Goal: Task Accomplishment & Management: Use online tool/utility

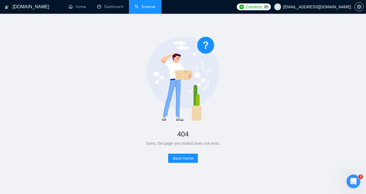
click at [143, 6] on link "Scanner" at bounding box center [145, 6] width 21 height 5
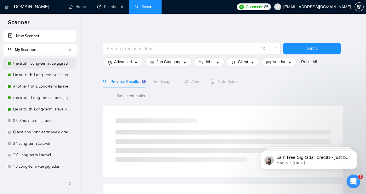
click at [44, 62] on link "the truth: Long-term vue gigradar" at bounding box center [40, 63] width 55 height 11
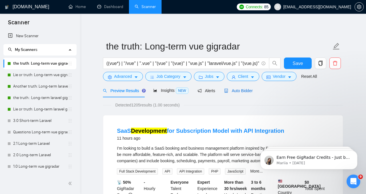
click at [242, 92] on span "Auto Bidder" at bounding box center [238, 90] width 28 height 5
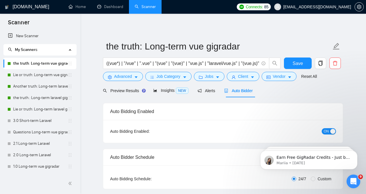
checkbox input "true"
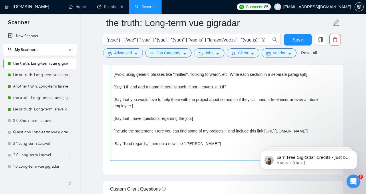
scroll to position [671, 0]
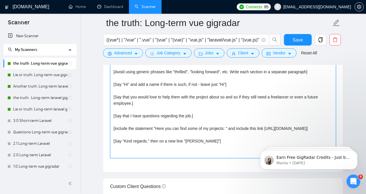
click at [229, 138] on textarea "[Write a cover letter in a natural, human-like manner, avoiding bullet points.]…" at bounding box center [223, 93] width 226 height 129
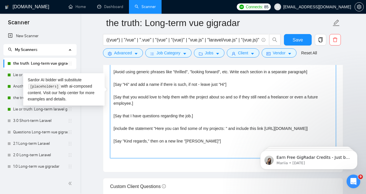
click at [229, 136] on textarea "[Write a cover letter in a natural, human-like manner, avoiding bullet points.]…" at bounding box center [223, 93] width 226 height 129
click at [229, 135] on textarea "[Write a cover letter in a natural, human-like manner, avoiding bullet points.]…" at bounding box center [223, 93] width 226 height 129
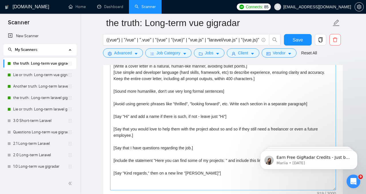
scroll to position [648, 0]
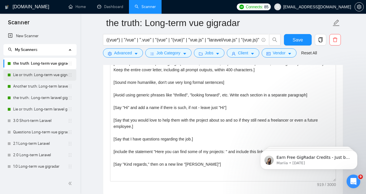
click at [35, 78] on link "Lie or truth: Long-term vue gigradar" at bounding box center [40, 74] width 55 height 11
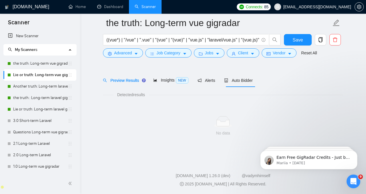
scroll to position [15, 0]
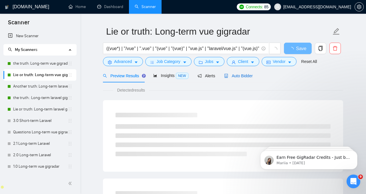
click at [247, 76] on span "Auto Bidder" at bounding box center [238, 75] width 28 height 5
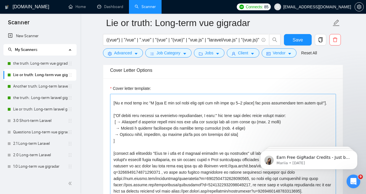
scroll to position [61, 0]
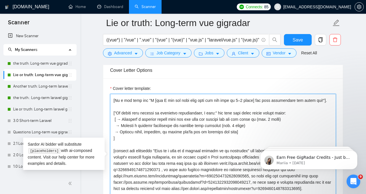
drag, startPoint x: 284, startPoint y: 102, endPoint x: 316, endPoint y: 103, distance: 32.3
click at [316, 103] on textarea "Cover letter template:" at bounding box center [223, 158] width 226 height 129
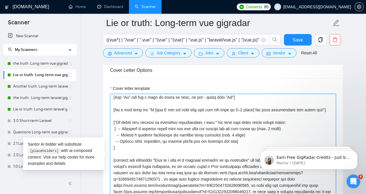
scroll to position [51, 0]
drag, startPoint x: 274, startPoint y: 115, endPoint x: 276, endPoint y: 108, distance: 7.1
click at [276, 108] on textarea "Cover letter template:" at bounding box center [223, 158] width 226 height 129
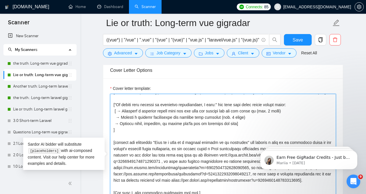
scroll to position [69, 0]
drag, startPoint x: 122, startPoint y: 115, endPoint x: 117, endPoint y: 105, distance: 10.5
click at [117, 105] on textarea "Cover letter template:" at bounding box center [223, 158] width 226 height 129
drag, startPoint x: 114, startPoint y: 105, endPoint x: 162, endPoint y: 126, distance: 52.8
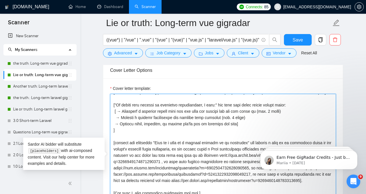
click at [162, 126] on textarea "Cover letter template:" at bounding box center [223, 158] width 226 height 129
click at [164, 132] on textarea "Cover letter template:" at bounding box center [223, 158] width 226 height 129
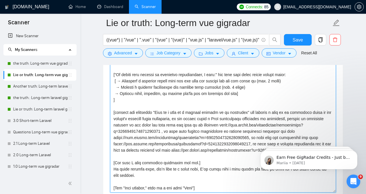
scroll to position [639, 0]
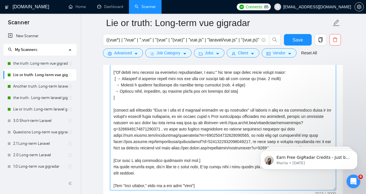
drag, startPoint x: 154, startPoint y: 111, endPoint x: 167, endPoint y: 152, distance: 43.6
click at [167, 152] on textarea "Cover letter template:" at bounding box center [223, 125] width 226 height 129
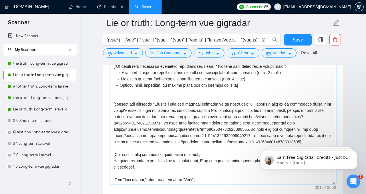
scroll to position [647, 0]
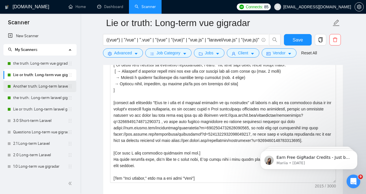
click at [51, 85] on link "Another truth: Long-term laravel gigradar" at bounding box center [40, 86] width 55 height 11
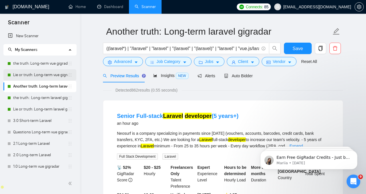
click at [53, 78] on link "Lie or truth: Long-term vue gigradar" at bounding box center [40, 74] width 55 height 11
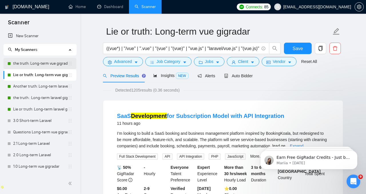
click at [48, 67] on link "the truth: Long-term vue gigradar" at bounding box center [40, 63] width 55 height 11
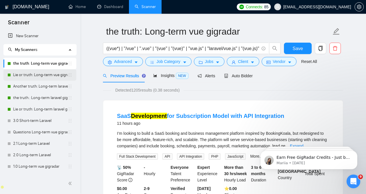
click at [45, 74] on link "Lie or truth: Long-term vue gigradar" at bounding box center [40, 74] width 55 height 11
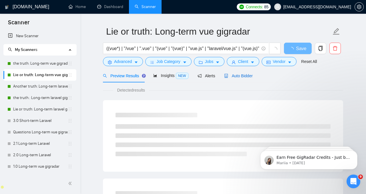
click at [234, 74] on span "Auto Bidder" at bounding box center [238, 75] width 28 height 5
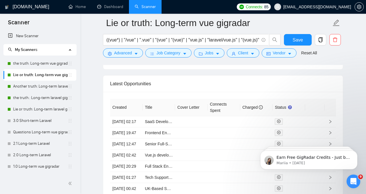
scroll to position [1431, 0]
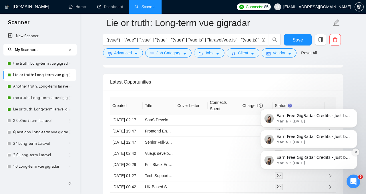
click at [355, 152] on icon "Dismiss notification" at bounding box center [355, 152] width 2 height 2
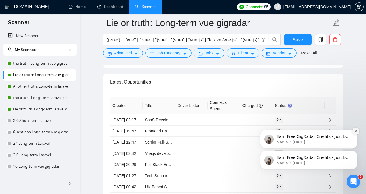
click at [354, 131] on icon "Dismiss notification" at bounding box center [355, 130] width 3 height 3
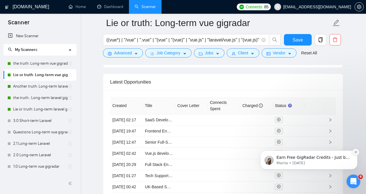
click at [354, 152] on icon "Dismiss notification" at bounding box center [355, 151] width 3 height 3
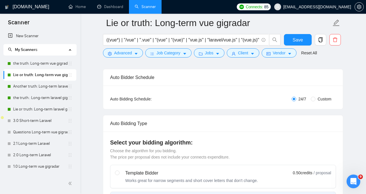
scroll to position [84, 0]
click at [316, 100] on span "Custom" at bounding box center [324, 99] width 18 height 6
click at [315, 100] on input "Custom" at bounding box center [312, 99] width 5 height 5
radio input "true"
radio input "false"
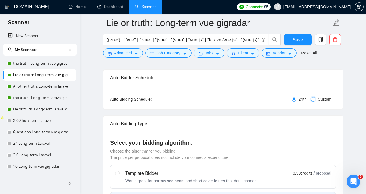
checkbox input "true"
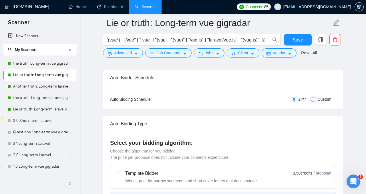
checkbox input "true"
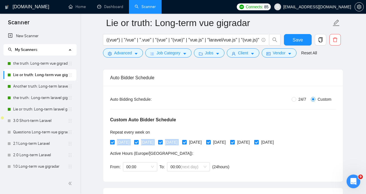
drag, startPoint x: 202, startPoint y: 142, endPoint x: 213, endPoint y: 129, distance: 17.4
click at [213, 129] on div "Repeat every week [DATE] [DATE] [DATE] [DATE] [DATE] [DATE] [DATE]" at bounding box center [193, 138] width 166 height 18
click at [213, 129] on div "Repeat every week on" at bounding box center [193, 132] width 166 height 6
click at [150, 142] on span "[DATE]" at bounding box center [147, 142] width 17 height 6
click at [138, 142] on input "[DATE]" at bounding box center [136, 142] width 4 height 4
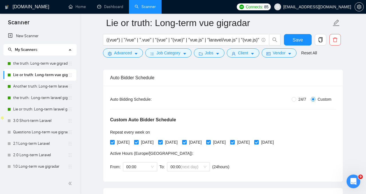
checkbox input "false"
click at [276, 143] on span "[DATE]" at bounding box center [266, 142] width 17 height 6
click at [258, 143] on input "[DATE]" at bounding box center [256, 142] width 4 height 4
checkbox input "false"
click at [204, 144] on span "[DATE]" at bounding box center [195, 142] width 17 height 6
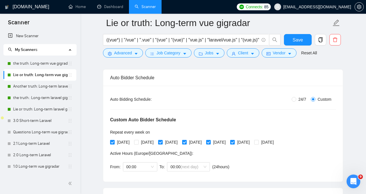
click at [186, 144] on input "[DATE]" at bounding box center [184, 142] width 4 height 4
checkbox input "false"
click at [298, 40] on span "Save" at bounding box center [297, 39] width 10 height 7
click at [47, 63] on link "the truth: Long-term vue gigradar" at bounding box center [40, 63] width 55 height 11
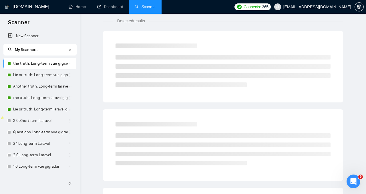
scroll to position [15, 0]
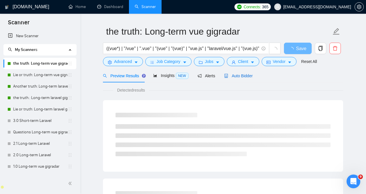
click at [244, 76] on span "Auto Bidder" at bounding box center [238, 75] width 28 height 5
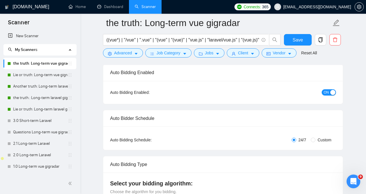
scroll to position [44, 0]
click at [324, 140] on span "Custom" at bounding box center [324, 139] width 18 height 6
click at [315, 140] on input "Custom" at bounding box center [312, 139] width 5 height 5
radio input "true"
radio input "false"
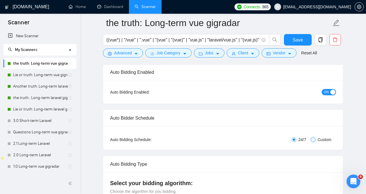
checkbox input "true"
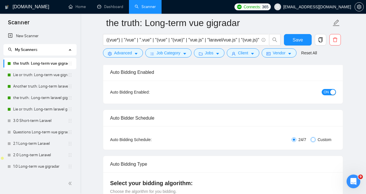
checkbox input "true"
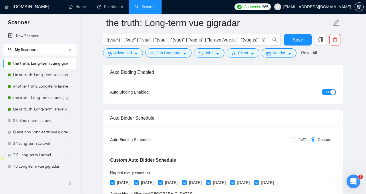
scroll to position [103, 0]
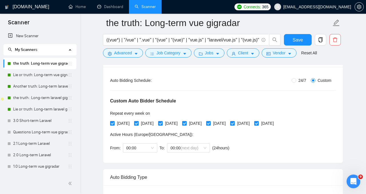
click at [156, 124] on span "[DATE]" at bounding box center [147, 123] width 17 height 6
click at [138, 124] on input "[DATE]" at bounding box center [136, 123] width 4 height 4
checkbox input "false"
click at [127, 125] on span "[DATE]" at bounding box center [123, 123] width 17 height 6
click at [114, 125] on input "[DATE]" at bounding box center [112, 123] width 4 height 4
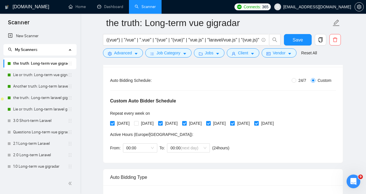
checkbox input "false"
click at [149, 125] on span "[DATE]" at bounding box center [147, 123] width 17 height 6
click at [138, 125] on input "[DATE]" at bounding box center [136, 123] width 4 height 4
checkbox input "true"
click at [180, 124] on span "[DATE]" at bounding box center [171, 123] width 17 height 6
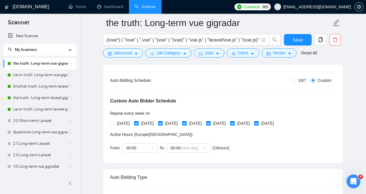
click at [162, 124] on input "[DATE]" at bounding box center [160, 123] width 4 height 4
checkbox input "false"
click at [210, 123] on input "[DATE]" at bounding box center [208, 123] width 4 height 4
checkbox input "false"
click at [252, 122] on span "[DATE]" at bounding box center [242, 123] width 17 height 6
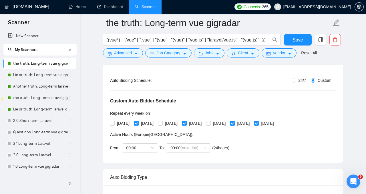
click at [234, 122] on input "[DATE]" at bounding box center [232, 123] width 4 height 4
click at [234, 124] on span at bounding box center [232, 123] width 5 height 5
click at [234, 124] on input "[DATE]" at bounding box center [232, 123] width 4 height 4
checkbox input "true"
click at [298, 38] on span "Save" at bounding box center [297, 39] width 10 height 7
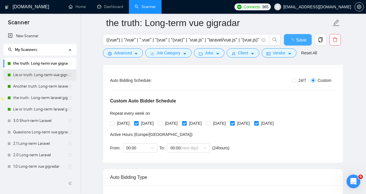
checkbox input "true"
click at [17, 77] on link "Lie or truth: Long-term vue gigradar" at bounding box center [40, 74] width 55 height 11
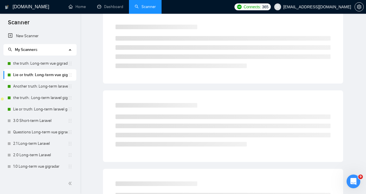
scroll to position [15, 0]
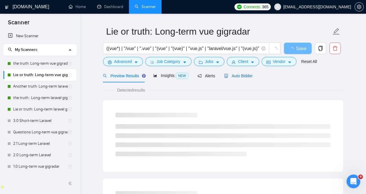
click at [248, 75] on span "Auto Bidder" at bounding box center [238, 75] width 28 height 5
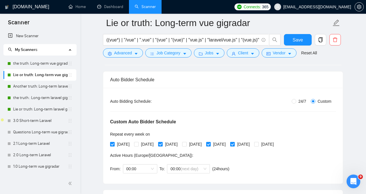
scroll to position [82, 0]
click at [234, 144] on input "[DATE]" at bounding box center [232, 143] width 4 height 4
checkbox input "false"
click at [176, 143] on span "[DATE]" at bounding box center [171, 144] width 17 height 6
click at [162, 143] on input "[DATE]" at bounding box center [160, 143] width 4 height 4
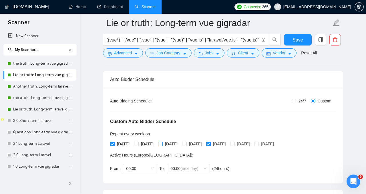
click at [176, 143] on span "[DATE]" at bounding box center [171, 144] width 17 height 6
click at [162, 143] on input "[DATE]" at bounding box center [160, 143] width 4 height 4
checkbox input "true"
click at [125, 143] on span "[DATE]" at bounding box center [123, 144] width 17 height 6
click at [114, 143] on input "[DATE]" at bounding box center [112, 143] width 4 height 4
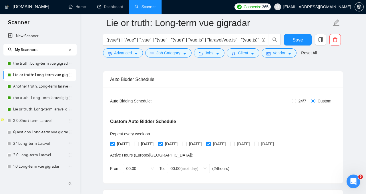
checkbox input "false"
click at [144, 143] on span "[DATE]" at bounding box center [147, 144] width 17 height 6
click at [138, 143] on input "[DATE]" at bounding box center [136, 143] width 4 height 4
checkbox input "true"
click at [173, 146] on span "[DATE]" at bounding box center [171, 144] width 17 height 6
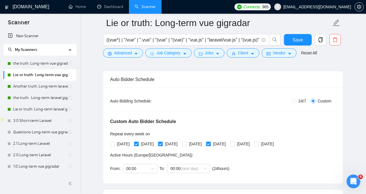
click at [162, 145] on input "[DATE]" at bounding box center [160, 143] width 4 height 4
checkbox input "false"
click at [119, 143] on span "[DATE]" at bounding box center [123, 144] width 17 height 6
click at [114, 143] on input "[DATE]" at bounding box center [112, 143] width 4 height 4
checkbox input "true"
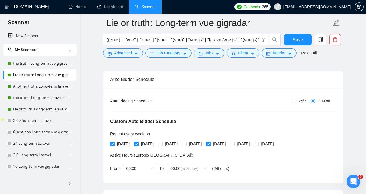
click at [145, 144] on span "[DATE]" at bounding box center [147, 144] width 17 height 6
click at [138, 144] on input "[DATE]" at bounding box center [136, 143] width 4 height 4
checkbox input "false"
click at [177, 144] on span "[DATE]" at bounding box center [171, 144] width 17 height 6
click at [162, 144] on input "[DATE]" at bounding box center [160, 143] width 4 height 4
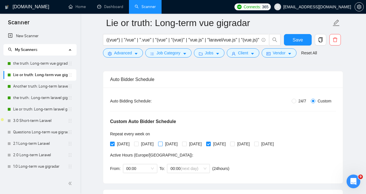
checkbox input "true"
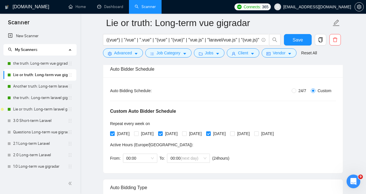
scroll to position [93, 0]
click at [295, 40] on span "Save" at bounding box center [297, 39] width 10 height 7
click at [33, 63] on link "the truth: Long-term vue gigradar" at bounding box center [40, 63] width 55 height 11
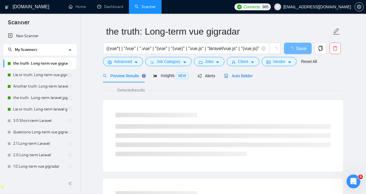
click at [245, 78] on span "Auto Bidder" at bounding box center [238, 75] width 28 height 5
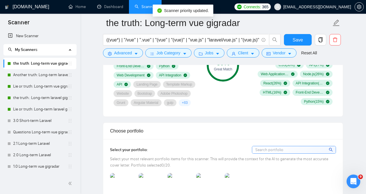
scroll to position [459, 0]
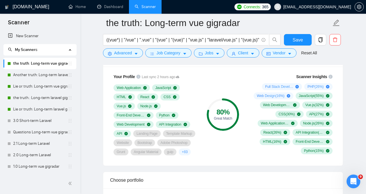
drag, startPoint x: 46, startPoint y: 88, endPoint x: 224, endPoint y: 0, distance: 199.0
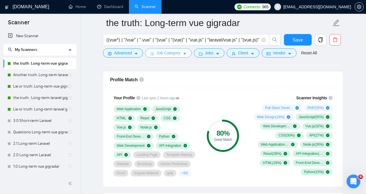
scroll to position [442, 0]
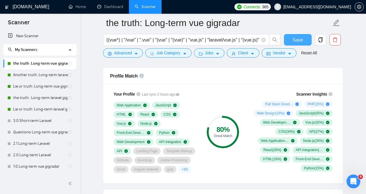
click at [294, 38] on span "Save" at bounding box center [297, 39] width 10 height 7
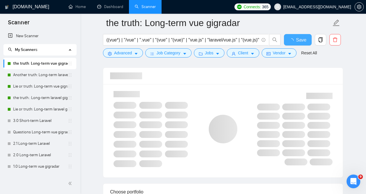
checkbox input "true"
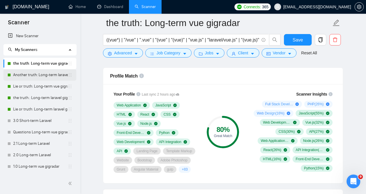
click at [37, 74] on link "Another truth: Long-term laravel gigradar" at bounding box center [40, 74] width 55 height 11
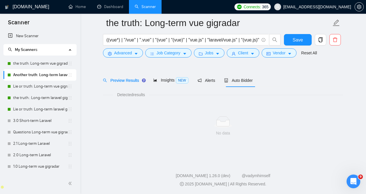
scroll to position [15, 0]
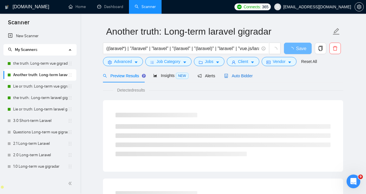
click at [240, 76] on span "Auto Bidder" at bounding box center [238, 75] width 28 height 5
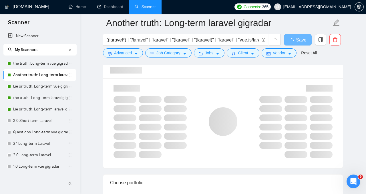
scroll to position [374, 0]
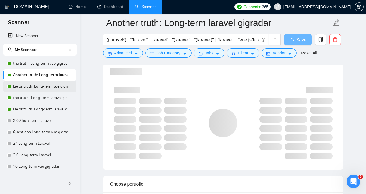
click at [31, 88] on link "Lie or truth: Long-term vue gigradar" at bounding box center [40, 86] width 55 height 11
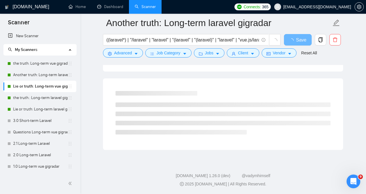
scroll to position [354, 0]
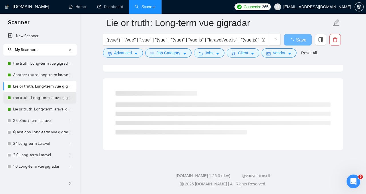
click at [36, 96] on link "the truth.: Long-term laravel gigradar" at bounding box center [40, 97] width 55 height 11
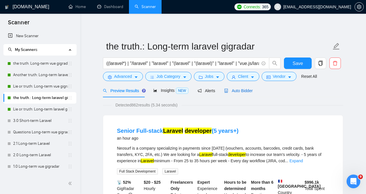
click at [242, 93] on div "Auto Bidder" at bounding box center [238, 90] width 28 height 6
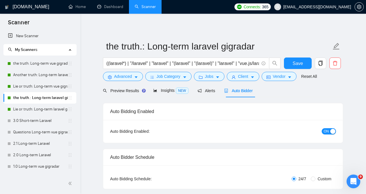
checkbox input "true"
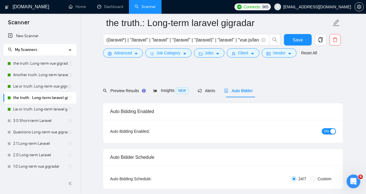
scroll to position [51, 0]
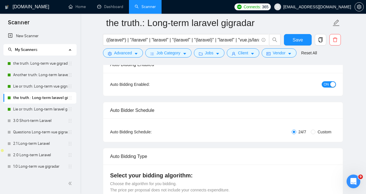
click at [324, 133] on span "Custom" at bounding box center [324, 132] width 18 height 6
click at [315, 133] on input "Custom" at bounding box center [312, 131] width 5 height 5
radio input "true"
radio input "false"
checkbox input "true"
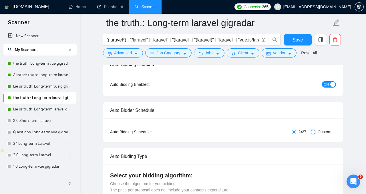
checkbox input "true"
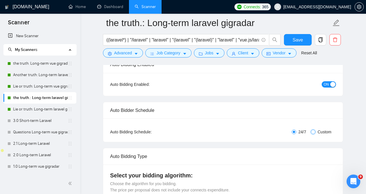
checkbox input "true"
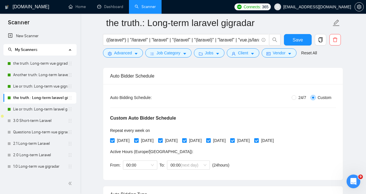
scroll to position [90, 0]
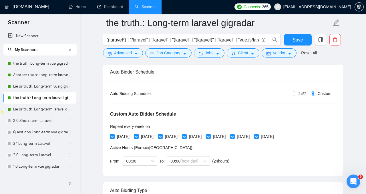
click at [142, 137] on span "[DATE]" at bounding box center [147, 136] width 17 height 6
click at [138, 137] on input "[DATE]" at bounding box center [136, 136] width 4 height 4
checkbox input "false"
click at [203, 137] on span "[DATE]" at bounding box center [195, 136] width 17 height 6
click at [186, 137] on input "[DATE]" at bounding box center [184, 136] width 4 height 4
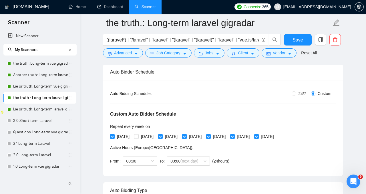
checkbox input "false"
click at [252, 137] on span "[DATE]" at bounding box center [242, 136] width 17 height 6
click at [234, 137] on input "[DATE]" at bounding box center [232, 136] width 4 height 4
checkbox input "false"
click at [258, 137] on input "[DATE]" at bounding box center [256, 136] width 4 height 4
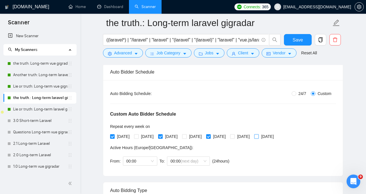
click at [258, 137] on input "[DATE]" at bounding box center [256, 136] width 4 height 4
checkbox input "true"
click at [302, 37] on button "Save" at bounding box center [298, 39] width 28 height 11
click at [38, 112] on link "Lie or truth: Long-term laravel gigradar" at bounding box center [40, 108] width 55 height 11
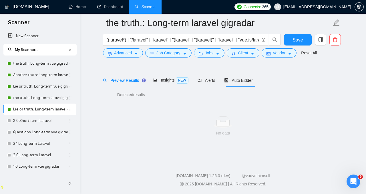
scroll to position [15, 0]
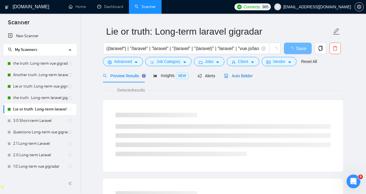
click at [239, 74] on span "Auto Bidder" at bounding box center [238, 75] width 28 height 5
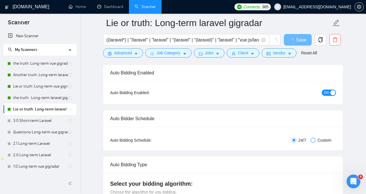
click at [313, 140] on input "Custom" at bounding box center [312, 140] width 5 height 5
radio input "true"
radio input "false"
checkbox input "true"
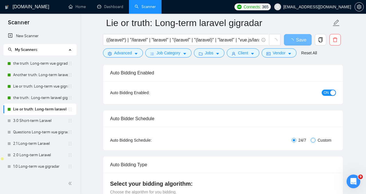
checkbox input "true"
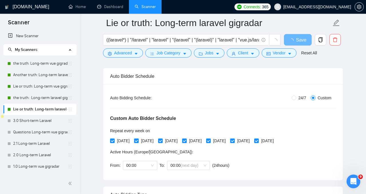
scroll to position [100, 0]
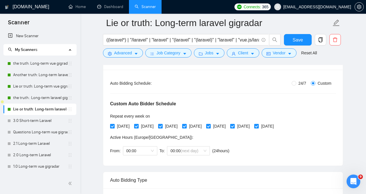
click at [116, 129] on div "[DATE] [DATE] [DATE] [DATE] [DATE] [DATE] [DATE]" at bounding box center [193, 125] width 166 height 9
click at [127, 125] on span "[DATE]" at bounding box center [123, 126] width 17 height 6
click at [114, 125] on input "[DATE]" at bounding box center [112, 126] width 4 height 4
checkbox input "false"
click at [179, 125] on span "[DATE]" at bounding box center [171, 126] width 17 height 6
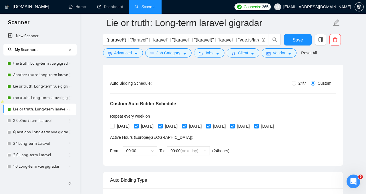
click at [162, 125] on input "[DATE]" at bounding box center [160, 126] width 4 height 4
checkbox input "false"
click at [228, 128] on span "[DATE]" at bounding box center [218, 126] width 17 height 6
click at [210, 128] on input "[DATE]" at bounding box center [208, 126] width 4 height 4
checkbox input "false"
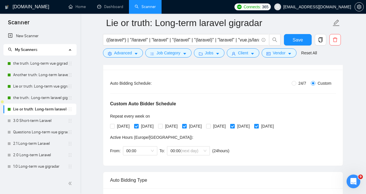
click at [276, 128] on span "[DATE]" at bounding box center [266, 126] width 17 height 6
click at [258, 128] on input "[DATE]" at bounding box center [256, 126] width 4 height 4
checkbox input "false"
click at [300, 38] on span "Save" at bounding box center [297, 39] width 10 height 7
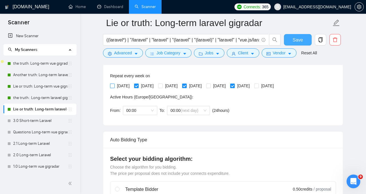
scroll to position [116, 0]
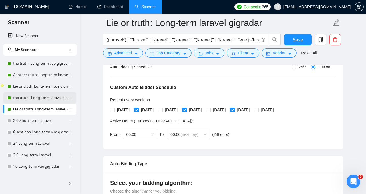
click at [45, 101] on link "the truth.: Long-term laravel gigradar" at bounding box center [40, 97] width 55 height 11
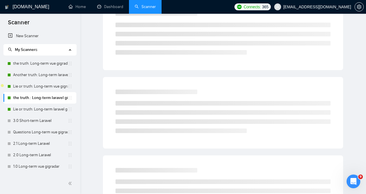
scroll to position [15, 0]
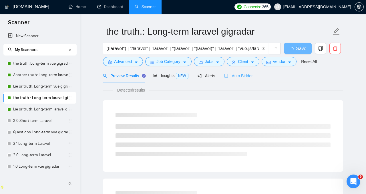
click at [248, 72] on div "Auto Bidder" at bounding box center [238, 75] width 28 height 13
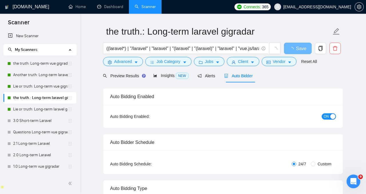
radio input "false"
radio input "true"
checkbox input "true"
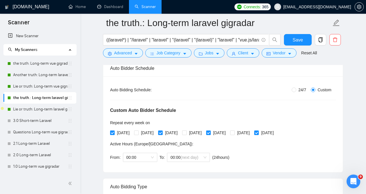
scroll to position [94, 0]
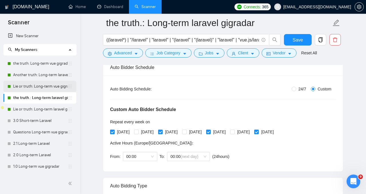
click at [34, 88] on link "Lie or truth: Long-term vue gigradar" at bounding box center [40, 86] width 55 height 11
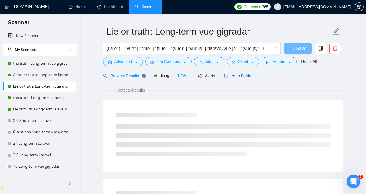
click at [244, 73] on div "Auto Bidder" at bounding box center [238, 76] width 28 height 6
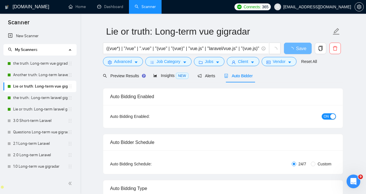
radio input "false"
radio input "true"
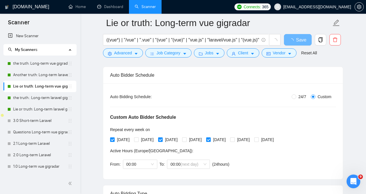
scroll to position [87, 0]
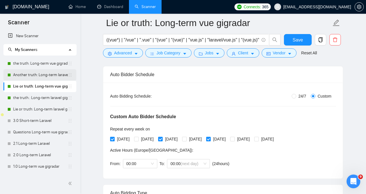
click at [35, 76] on link "Another truth: Long-term laravel gigradar" at bounding box center [40, 74] width 55 height 11
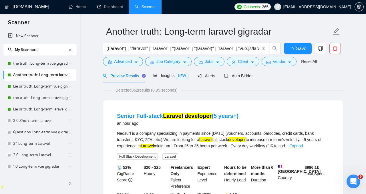
scroll to position [21, 0]
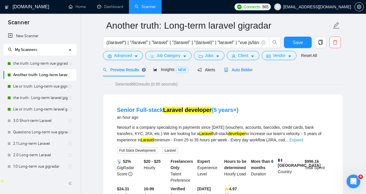
click at [234, 70] on span "Auto Bidder" at bounding box center [238, 69] width 28 height 5
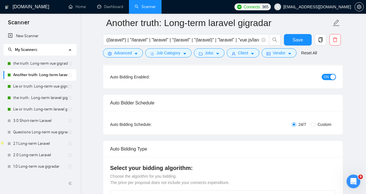
scroll to position [67, 0]
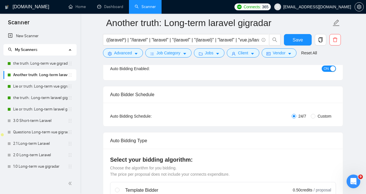
click at [318, 115] on span "Custom" at bounding box center [324, 116] width 18 height 6
click at [315, 115] on input "Custom" at bounding box center [312, 116] width 5 height 5
radio input "true"
radio input "false"
checkbox input "true"
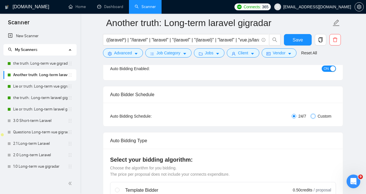
checkbox input "true"
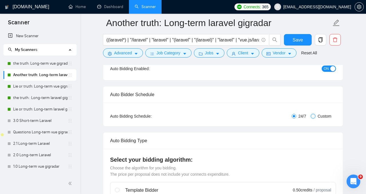
checkbox input "true"
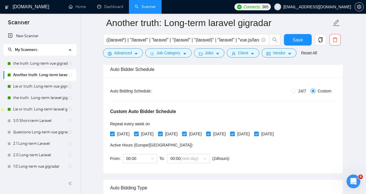
scroll to position [96, 0]
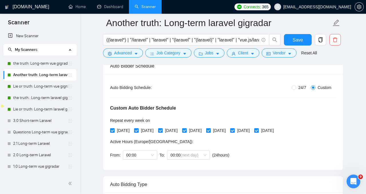
click at [228, 130] on span "[DATE]" at bounding box center [218, 130] width 17 height 6
click at [210, 130] on input "[DATE]" at bounding box center [208, 130] width 4 height 4
checkbox input "false"
click at [252, 130] on span "[DATE]" at bounding box center [242, 130] width 17 height 6
click at [234, 130] on input "[DATE]" at bounding box center [232, 130] width 4 height 4
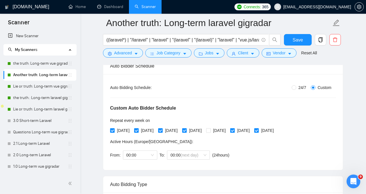
checkbox input "false"
click at [276, 130] on span "[DATE]" at bounding box center [266, 130] width 17 height 6
click at [258, 130] on input "[DATE]" at bounding box center [256, 130] width 4 height 4
checkbox input "false"
click at [295, 41] on span "Save" at bounding box center [297, 39] width 10 height 7
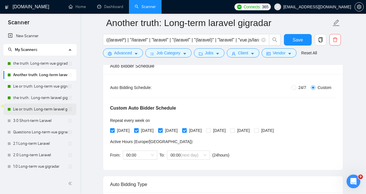
click at [49, 112] on link "Lie or truth: Long-term laravel gigradar" at bounding box center [40, 108] width 55 height 11
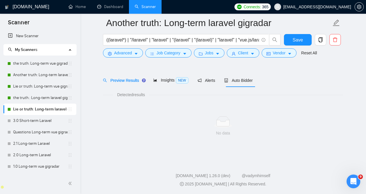
scroll to position [15, 0]
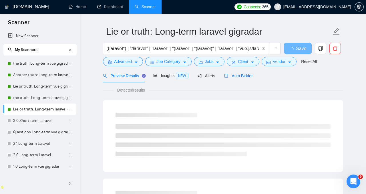
click at [244, 74] on span "Auto Bidder" at bounding box center [238, 75] width 28 height 5
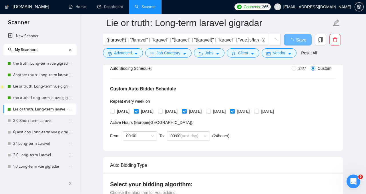
scroll to position [116, 0]
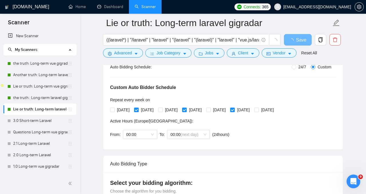
click at [145, 111] on span "[DATE]" at bounding box center [147, 110] width 17 height 6
click at [138, 111] on input "[DATE]" at bounding box center [136, 109] width 4 height 4
checkbox input "true"
checkbox input "false"
click at [186, 110] on input "[DATE]" at bounding box center [184, 109] width 4 height 4
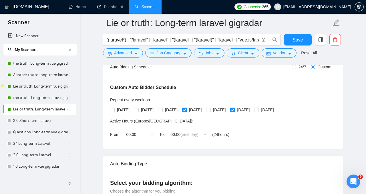
checkbox input "false"
click at [276, 110] on span "[DATE]" at bounding box center [266, 110] width 17 height 6
click at [258, 110] on input "[DATE]" at bounding box center [256, 109] width 4 height 4
checkbox input "true"
click at [303, 39] on button "Save" at bounding box center [298, 39] width 28 height 11
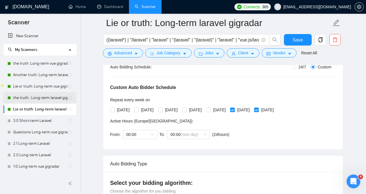
click at [46, 98] on link "the truth.: Long-term laravel gigradar" at bounding box center [40, 97] width 55 height 11
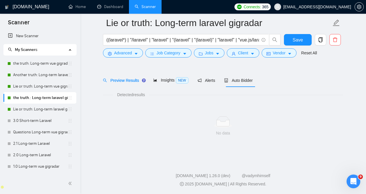
scroll to position [15, 0]
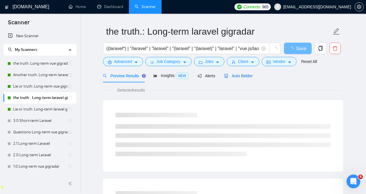
click at [240, 75] on span "Auto Bidder" at bounding box center [238, 75] width 28 height 5
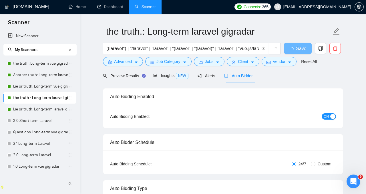
radio input "false"
radio input "true"
checkbox input "true"
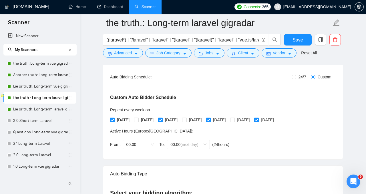
scroll to position [106, 0]
click at [46, 90] on link "Lie or truth: Long-term vue gigradar" at bounding box center [40, 86] width 55 height 11
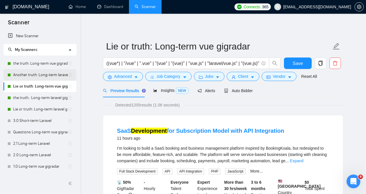
click at [43, 75] on link "Another truth: Long-term laravel gigradar" at bounding box center [40, 74] width 55 height 11
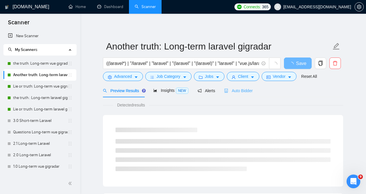
click at [240, 95] on div "Auto Bidder" at bounding box center [238, 90] width 28 height 13
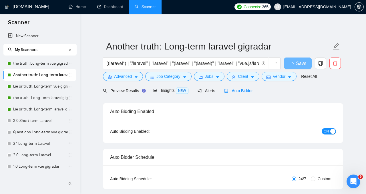
radio input "false"
radio input "true"
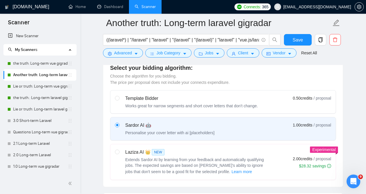
scroll to position [339, 0]
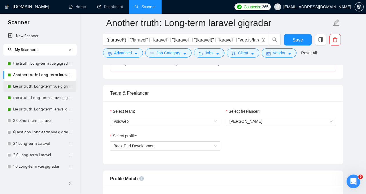
click at [40, 87] on link "Lie or truth: Long-term vue gigradar" at bounding box center [40, 86] width 55 height 11
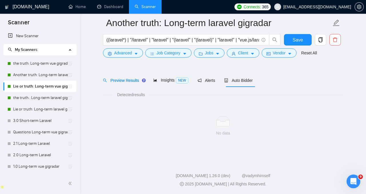
scroll to position [15, 0]
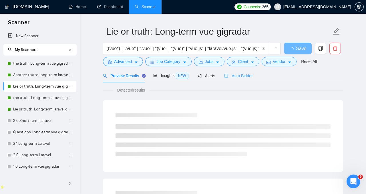
click at [232, 80] on div "Auto Bidder" at bounding box center [238, 75] width 28 height 13
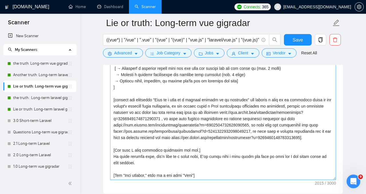
scroll to position [721, 0]
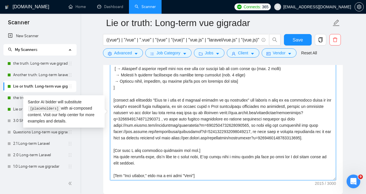
drag, startPoint x: 224, startPoint y: 159, endPoint x: 264, endPoint y: 161, distance: 39.5
click at [264, 162] on textarea "Cover letter template:" at bounding box center [223, 115] width 226 height 129
click at [242, 158] on textarea "Cover letter template:" at bounding box center [223, 115] width 226 height 129
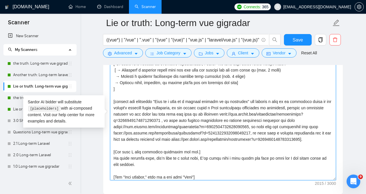
scroll to position [69, 0]
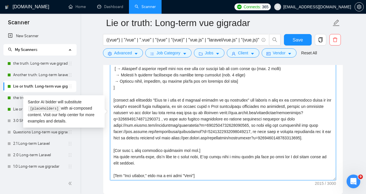
drag, startPoint x: 157, startPoint y: 156, endPoint x: 113, endPoint y: 156, distance: 44.0
click at [113, 156] on textarea "Cover letter template:" at bounding box center [223, 115] width 226 height 129
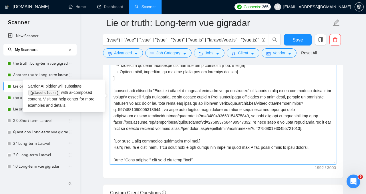
scroll to position [738, 0]
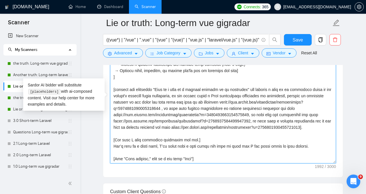
click at [114, 146] on textarea "Cover letter template:" at bounding box center [223, 99] width 226 height 129
drag, startPoint x: 114, startPoint y: 146, endPoint x: 160, endPoint y: 147, distance: 46.3
click at [160, 147] on textarea "Cover letter template:" at bounding box center [223, 99] width 226 height 129
drag, startPoint x: 176, startPoint y: 145, endPoint x: 302, endPoint y: 147, distance: 125.7
click at [302, 147] on textarea "Cover letter template:" at bounding box center [223, 99] width 226 height 129
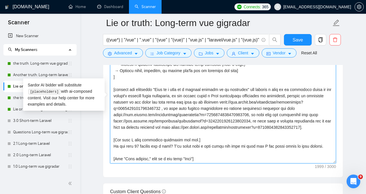
click at [302, 147] on textarea "Cover letter template:" at bounding box center [223, 99] width 226 height 129
drag, startPoint x: 211, startPoint y: 146, endPoint x: 230, endPoint y: 146, distance: 19.1
click at [230, 146] on textarea "Cover letter template:" at bounding box center [223, 99] width 226 height 129
click at [211, 155] on textarea "Cover letter template:" at bounding box center [223, 99] width 226 height 129
drag, startPoint x: 242, startPoint y: 146, endPoint x: 325, endPoint y: 145, distance: 82.3
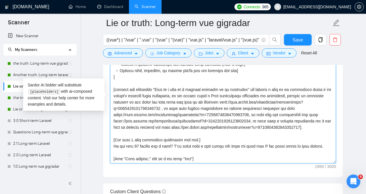
click at [325, 145] on textarea "Cover letter template:" at bounding box center [223, 99] width 226 height 129
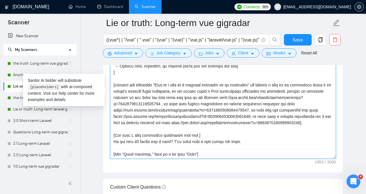
scroll to position [743, 0]
type textarea "[Lorem i dolor sitame co a elitsed, doeiu-temp incidi, utlabore etdolo magnaa.]…"
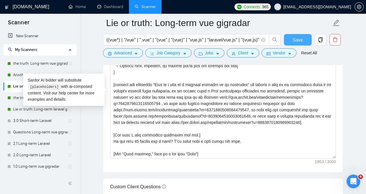
click at [302, 41] on button "Save" at bounding box center [298, 39] width 28 height 11
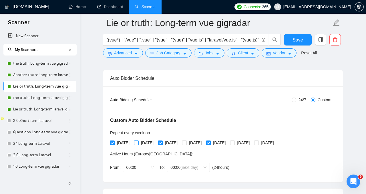
scroll to position [89, 0]
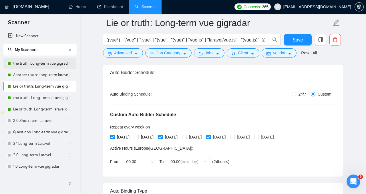
click at [49, 63] on link "the truth: Long-term vue gigradar" at bounding box center [40, 63] width 55 height 11
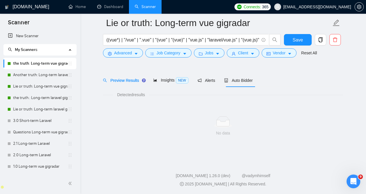
scroll to position [15, 0]
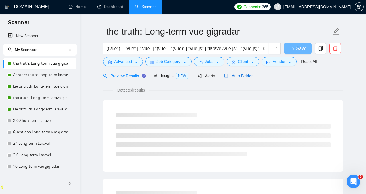
click at [250, 77] on span "Auto Bidder" at bounding box center [238, 75] width 28 height 5
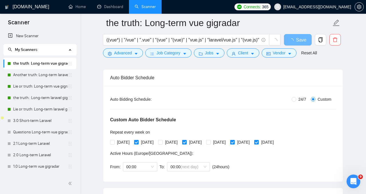
scroll to position [87, 0]
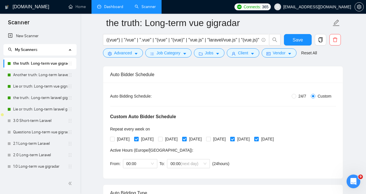
click at [113, 9] on link "Dashboard" at bounding box center [110, 6] width 26 height 5
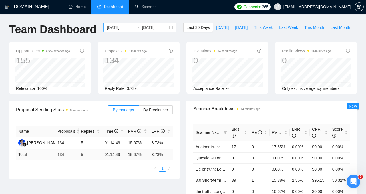
click at [167, 28] on div "[DATE] [DATE]" at bounding box center [139, 27] width 73 height 9
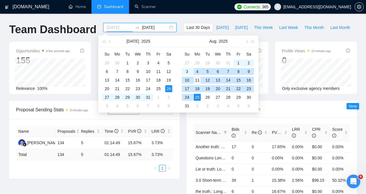
type input "[DATE]"
click at [199, 79] on div "11" at bounding box center [197, 80] width 7 height 7
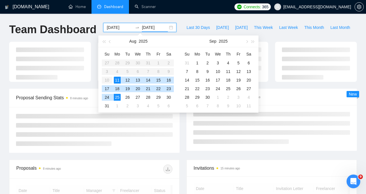
type input "[DATE]"
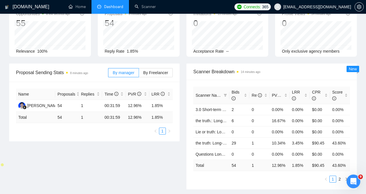
scroll to position [37, 0]
click at [237, 92] on span "Bids" at bounding box center [235, 94] width 8 height 11
click at [277, 94] on span "PVR" at bounding box center [278, 95] width 13 height 5
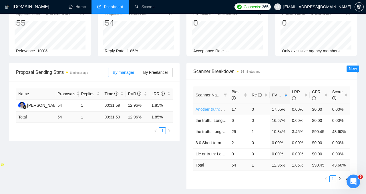
click at [217, 109] on link "Another truth: Long-term laravel gigradar" at bounding box center [231, 109] width 72 height 5
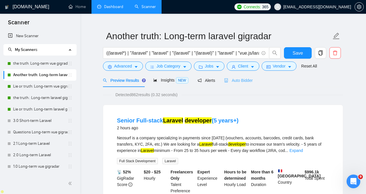
click at [230, 83] on div "Auto Bidder" at bounding box center [238, 79] width 28 height 13
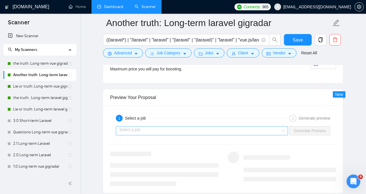
click at [273, 129] on input "search" at bounding box center [199, 130] width 161 height 9
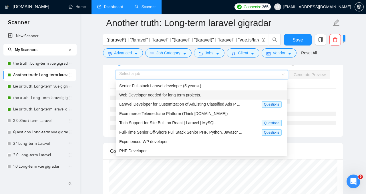
scroll to position [19, 0]
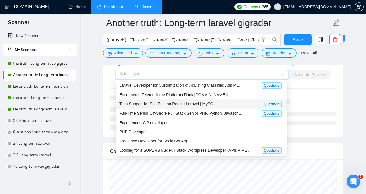
click at [311, 105] on div at bounding box center [289, 110] width 92 height 30
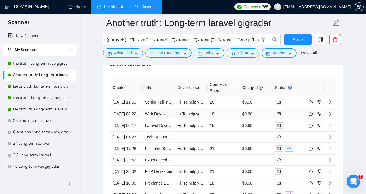
scroll to position [1525, 0]
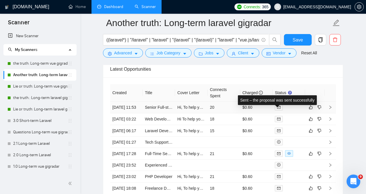
click at [280, 109] on icon "mail" at bounding box center [278, 106] width 3 height 3
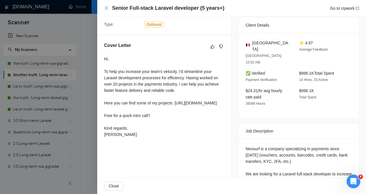
scroll to position [127, 0]
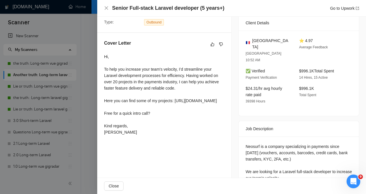
click at [94, 69] on div at bounding box center [183, 97] width 366 height 194
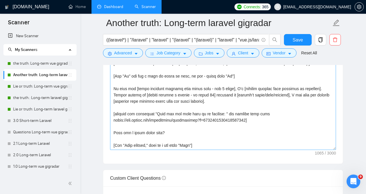
scroll to position [760, 0]
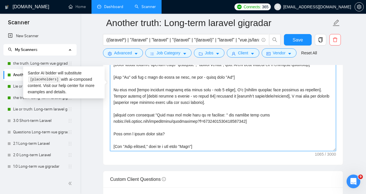
drag, startPoint x: 191, startPoint y: 115, endPoint x: 213, endPoint y: 115, distance: 22.0
click at [213, 115] on textarea "Cover letter template:" at bounding box center [223, 86] width 226 height 129
click at [225, 116] on textarea "Cover letter template:" at bounding box center [223, 86] width 226 height 129
click at [244, 125] on textarea "Cover letter template:" at bounding box center [223, 86] width 226 height 129
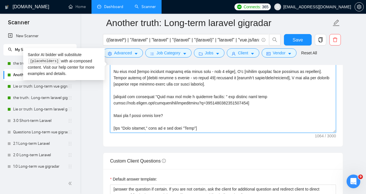
scroll to position [782, 0]
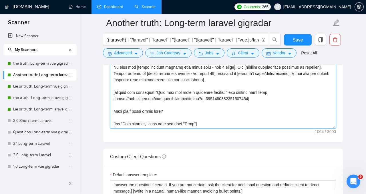
click at [172, 115] on textarea "Cover letter template:" at bounding box center [223, 64] width 226 height 129
click at [169, 111] on textarea "Cover letter template:" at bounding box center [223, 64] width 226 height 129
paste textarea "[Ask an engaging question related to the project that the client has not direct…"
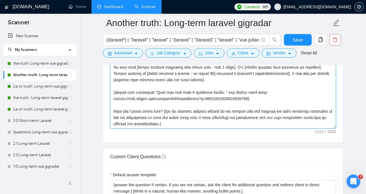
drag, startPoint x: 162, startPoint y: 110, endPoint x: 114, endPoint y: 110, distance: 47.7
click at [114, 110] on textarea "Cover letter template:" at bounding box center [223, 64] width 226 height 129
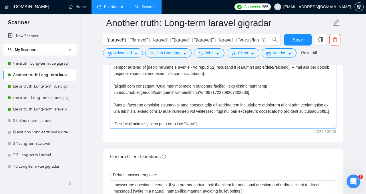
scroll to position [13, 0]
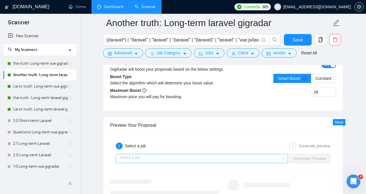
click at [241, 159] on input "search" at bounding box center [199, 158] width 161 height 9
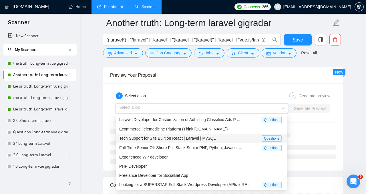
scroll to position [1193, 0]
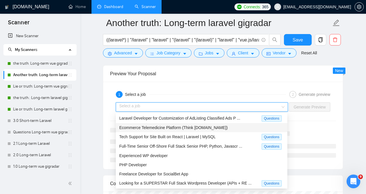
click at [233, 129] on div "Ecommerce Telemedicine Platform (Think [DOMAIN_NAME])" at bounding box center [201, 127] width 165 height 6
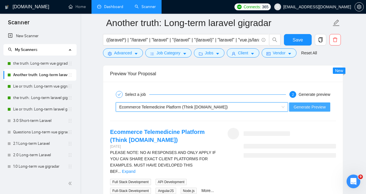
click at [324, 105] on span "Generate Preview" at bounding box center [309, 107] width 32 height 6
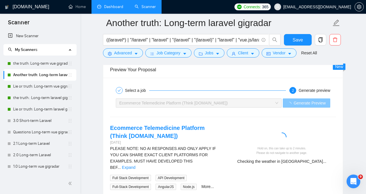
scroll to position [1197, 0]
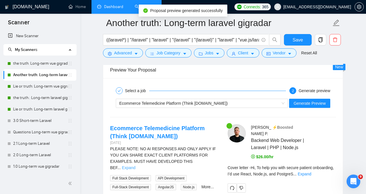
click at [135, 165] on link "Expand" at bounding box center [128, 167] width 13 height 5
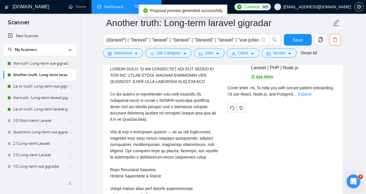
scroll to position [1269, 0]
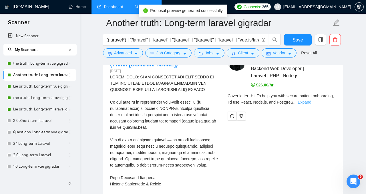
click at [311, 100] on link "Expand" at bounding box center [303, 102] width 13 height 5
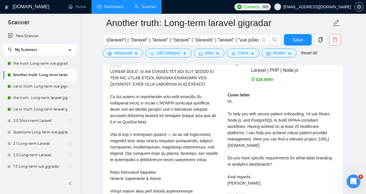
scroll to position [1274, 0]
drag, startPoint x: 284, startPoint y: 120, endPoint x: 294, endPoint y: 120, distance: 9.7
click at [294, 120] on div "Cover letter Hi, To help you with secure patient onboarding, I’d use React, Nod…" at bounding box center [281, 138] width 108 height 94
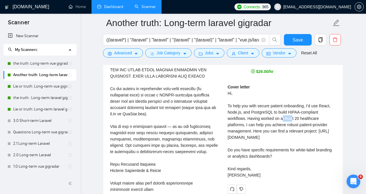
scroll to position [1284, 0]
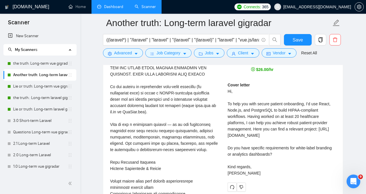
click at [288, 91] on div "Cover letter Hi, To help you with secure patient onboarding, I’d use React, Nod…" at bounding box center [281, 129] width 108 height 94
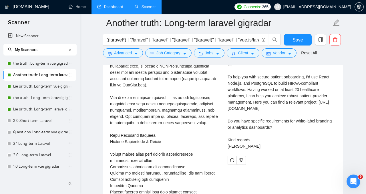
scroll to position [1310, 0]
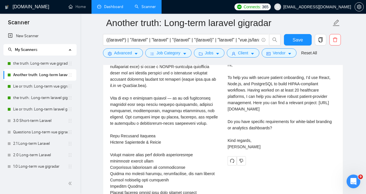
drag, startPoint x: 227, startPoint y: 117, endPoint x: 285, endPoint y: 140, distance: 62.3
click at [285, 140] on div "[PERSON_NAME] ⚡️Boosted Backend Web Developer | Laravel | PHP | Node.js $26.00/…" at bounding box center [281, 88] width 117 height 154
click at [286, 128] on div "Cover letter Hi, To help you with secure patient onboarding, I’d use React, Nod…" at bounding box center [281, 102] width 108 height 94
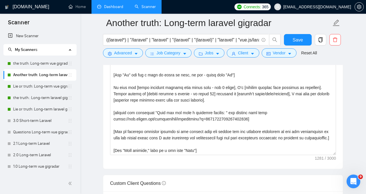
scroll to position [754, 0]
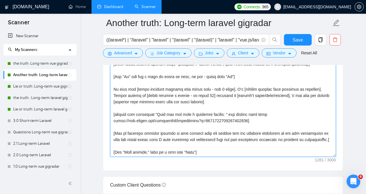
click at [115, 109] on textarea "Cover letter template:" at bounding box center [223, 92] width 226 height 129
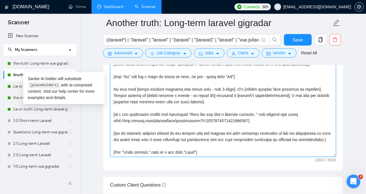
scroll to position [9, 0]
drag, startPoint x: 200, startPoint y: 94, endPoint x: 213, endPoint y: 94, distance: 13.1
click at [213, 94] on textarea "Cover letter template:" at bounding box center [223, 92] width 226 height 129
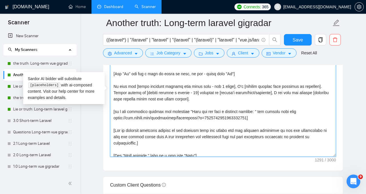
click at [182, 93] on textarea "Cover letter template:" at bounding box center [223, 92] width 226 height 129
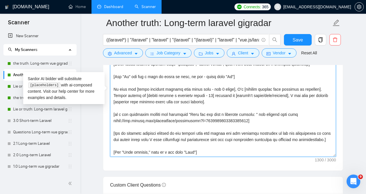
drag, startPoint x: 214, startPoint y: 94, endPoint x: 217, endPoint y: 94, distance: 3.7
click at [217, 94] on textarea "Cover letter template:" at bounding box center [223, 92] width 226 height 129
click at [219, 94] on textarea "Cover letter template:" at bounding box center [223, 92] width 226 height 129
click at [217, 95] on textarea "Cover letter template:" at bounding box center [223, 92] width 226 height 129
click at [201, 93] on textarea "Cover letter template:" at bounding box center [223, 92] width 226 height 129
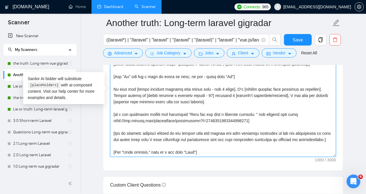
click at [198, 92] on textarea "Cover letter template:" at bounding box center [223, 92] width 226 height 129
click at [234, 91] on textarea "Cover letter template:" at bounding box center [223, 92] width 226 height 129
drag, startPoint x: 233, startPoint y: 93, endPoint x: 236, endPoint y: 93, distance: 3.1
click at [236, 93] on textarea "Cover letter template:" at bounding box center [223, 92] width 226 height 129
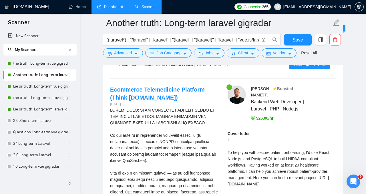
scroll to position [1218, 0]
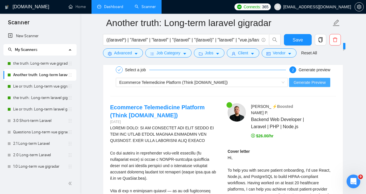
click at [315, 83] on span "Generate Preview" at bounding box center [309, 82] width 32 height 6
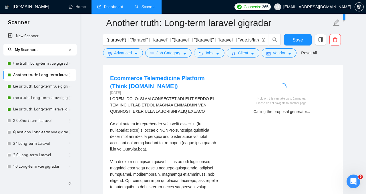
scroll to position [1250, 0]
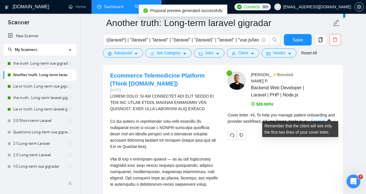
click at [324, 119] on link "Expand" at bounding box center [317, 121] width 13 height 5
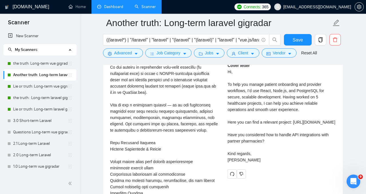
scroll to position [1305, 0]
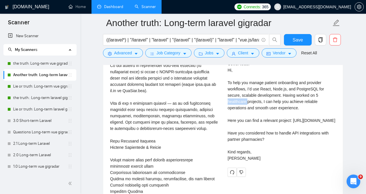
drag, startPoint x: 224, startPoint y: 96, endPoint x: 248, endPoint y: 97, distance: 23.7
click at [248, 97] on div "[PERSON_NAME] ⚡️Boosted Backend Web Developer | Laravel | PHP | Node.js $26.00/…" at bounding box center [281, 96] width 117 height 161
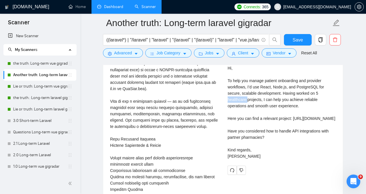
scroll to position [1310, 0]
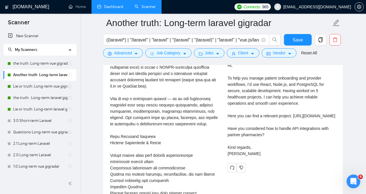
click at [248, 97] on div "Cover letter Hi, To help you manage patient onboarding and provider workflows, …" at bounding box center [281, 106] width 108 height 101
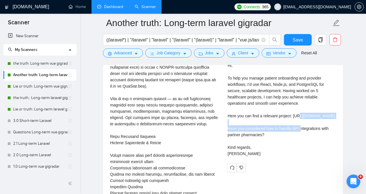
drag, startPoint x: 257, startPoint y: 123, endPoint x: 230, endPoint y: 117, distance: 27.0
click at [231, 117] on div "Cover letter Hi, To help you manage patient onboarding and provider workflows, …" at bounding box center [281, 106] width 108 height 101
click at [230, 117] on div "Cover letter Hi, To help you manage patient onboarding and provider workflows, …" at bounding box center [281, 106] width 108 height 101
drag, startPoint x: 228, startPoint y: 117, endPoint x: 259, endPoint y: 121, distance: 31.2
click at [259, 121] on div "Cover letter Hi, To help you manage patient onboarding and provider workflows, …" at bounding box center [281, 106] width 108 height 101
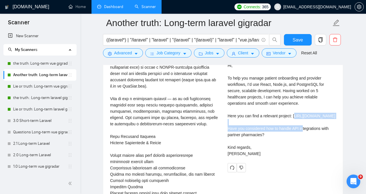
click at [259, 121] on div "Cover letter Hi, To help you manage patient onboarding and provider workflows, …" at bounding box center [281, 106] width 108 height 101
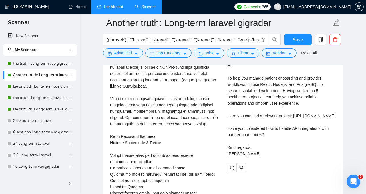
click at [276, 122] on div "Cover letter Hi, To help you manage patient onboarding and provider workflows, …" at bounding box center [281, 106] width 108 height 101
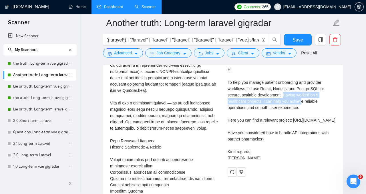
drag, startPoint x: 284, startPoint y: 89, endPoint x: 303, endPoint y: 92, distance: 19.1
click at [303, 92] on div "Cover letter Hi, To help you manage patient onboarding and provider workflows, …" at bounding box center [281, 110] width 108 height 101
click at [237, 97] on div "Cover letter Hi, To help you manage patient onboarding and provider workflows, …" at bounding box center [281, 110] width 108 height 101
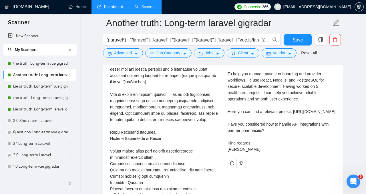
scroll to position [1320, 0]
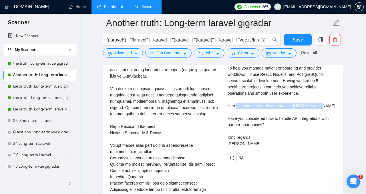
drag, startPoint x: 236, startPoint y: 101, endPoint x: 253, endPoint y: 104, distance: 17.5
click at [253, 104] on div "Cover letter Hi, To help you manage patient onboarding and provider workflows, …" at bounding box center [281, 96] width 108 height 101
drag, startPoint x: 228, startPoint y: 106, endPoint x: 288, endPoint y: 111, distance: 59.3
click at [288, 111] on div "Cover letter Hi, To help you manage patient onboarding and provider workflows, …" at bounding box center [281, 96] width 108 height 101
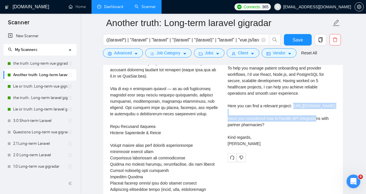
drag, startPoint x: 288, startPoint y: 111, endPoint x: 227, endPoint y: 106, distance: 61.0
click at [227, 106] on div "[PERSON_NAME] ⚡️Boosted Backend Web Developer | Laravel | PHP | Node.js $26.00/…" at bounding box center [281, 81] width 117 height 161
copy div "[URL][DOMAIN_NAME]"
click at [266, 107] on div "Cover letter Hi, To help you manage patient onboarding and provider workflows, …" at bounding box center [281, 96] width 108 height 101
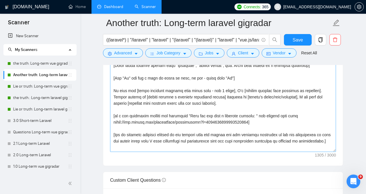
scroll to position [13, 0]
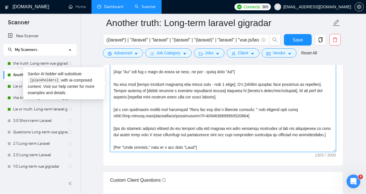
drag, startPoint x: 229, startPoint y: 104, endPoint x: 248, endPoint y: 103, distance: 18.9
click at [248, 103] on textarea "Cover letter template:" at bounding box center [223, 87] width 226 height 129
click at [274, 102] on textarea "Cover letter template:" at bounding box center [223, 87] width 226 height 129
click at [229, 103] on textarea "Cover letter template:" at bounding box center [223, 87] width 226 height 129
click at [279, 112] on textarea "Cover letter template:" at bounding box center [223, 87] width 226 height 129
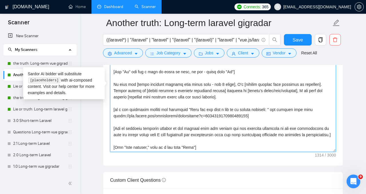
click at [274, 99] on textarea "Cover letter template:" at bounding box center [223, 87] width 226 height 129
drag, startPoint x: 242, startPoint y: 103, endPoint x: 228, endPoint y: 103, distance: 14.3
click at [228, 103] on textarea "Cover letter template:" at bounding box center [223, 87] width 226 height 129
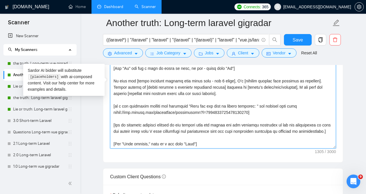
scroll to position [763, 0]
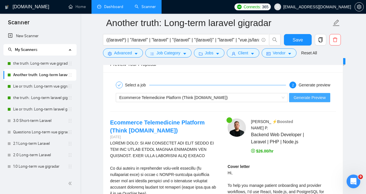
click at [301, 99] on span "Generate Preview" at bounding box center [309, 97] width 32 height 6
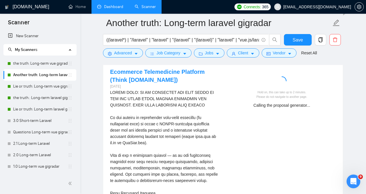
scroll to position [1260, 0]
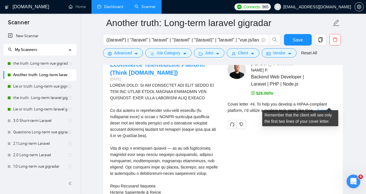
click at [324, 108] on link "Expand" at bounding box center [323, 110] width 13 height 5
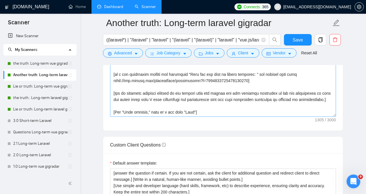
scroll to position [0, 0]
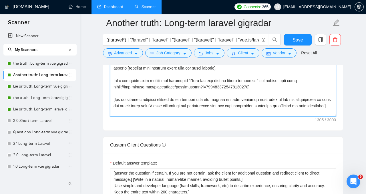
click at [235, 80] on textarea "Cover letter template:" at bounding box center [223, 52] width 226 height 129
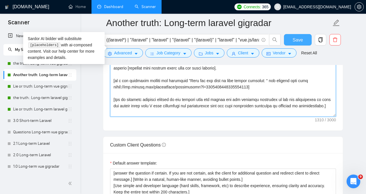
type textarea "[Lorem i dolor sitame co a elitsed, doeiu-temp incidi, utlabore etdolo magnaa.]…"
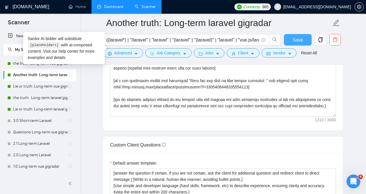
click at [298, 40] on span "Save" at bounding box center [297, 39] width 10 height 7
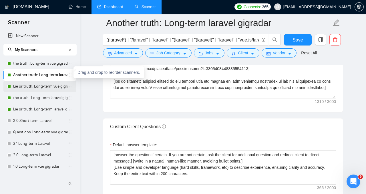
click at [43, 87] on link "Lie or truth: Long-term vue gigradar" at bounding box center [40, 86] width 55 height 11
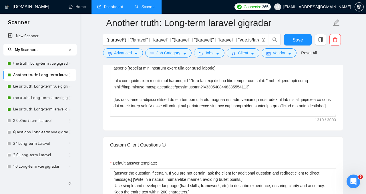
scroll to position [15, 0]
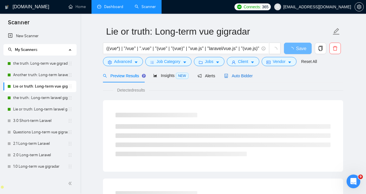
click at [244, 74] on span "Auto Bidder" at bounding box center [238, 75] width 28 height 5
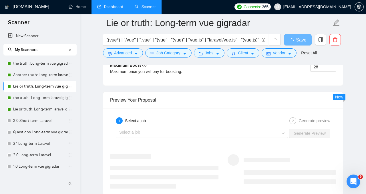
scroll to position [1166, 0]
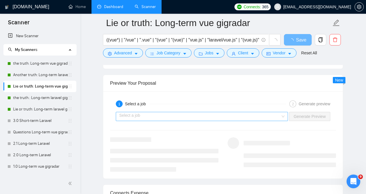
click at [275, 119] on input "search" at bounding box center [199, 116] width 161 height 9
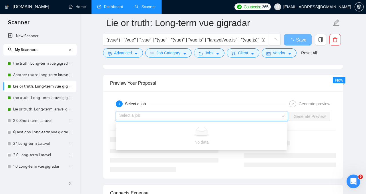
click at [211, 115] on input "search" at bounding box center [199, 116] width 161 height 9
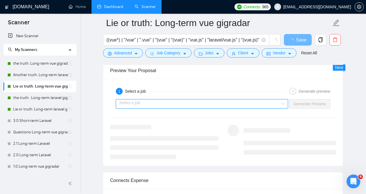
scroll to position [1179, 0]
click at [223, 104] on input "search" at bounding box center [199, 102] width 161 height 9
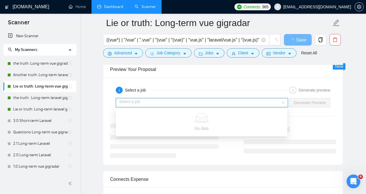
click at [274, 100] on input "search" at bounding box center [199, 102] width 161 height 9
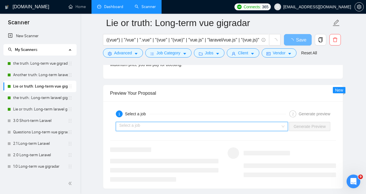
scroll to position [1156, 0]
click at [144, 119] on div "Select a job Generate Preview" at bounding box center [222, 126] width 227 height 14
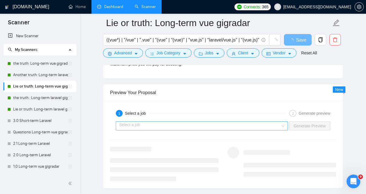
click at [144, 127] on input "search" at bounding box center [199, 125] width 161 height 9
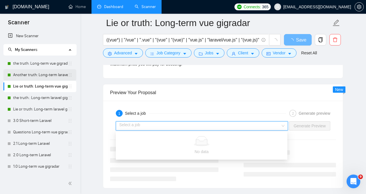
click at [27, 72] on link "Another truth: Long-term laravel gigradar" at bounding box center [40, 74] width 55 height 11
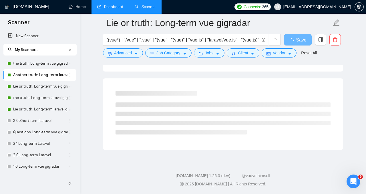
scroll to position [354, 0]
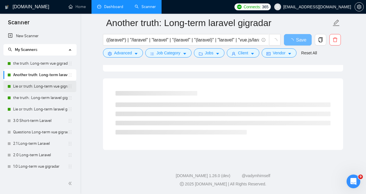
click at [28, 85] on link "Lie or truth: Long-term vue gigradar" at bounding box center [40, 86] width 55 height 11
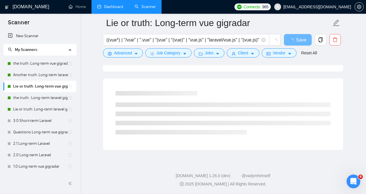
click at [108, 8] on link "Dashboard" at bounding box center [110, 6] width 26 height 5
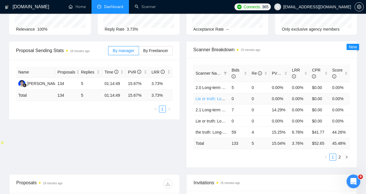
scroll to position [54, 0]
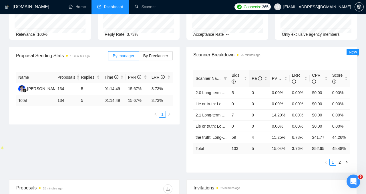
click at [257, 79] on span "Re" at bounding box center [256, 78] width 10 height 5
click at [276, 79] on span "PVR" at bounding box center [278, 78] width 13 height 5
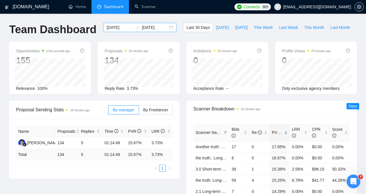
click at [122, 28] on input "[DATE]" at bounding box center [120, 27] width 26 height 6
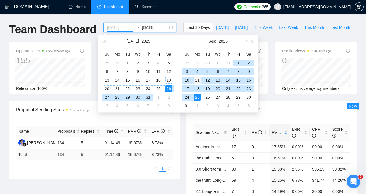
type input "[DATE]"
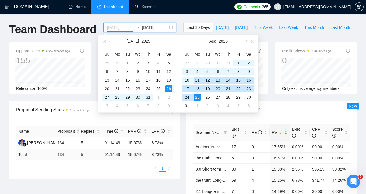
click at [196, 80] on div "11" at bounding box center [197, 80] width 7 height 7
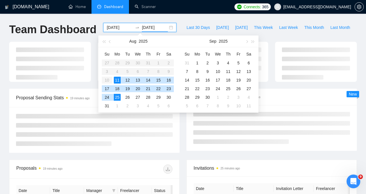
type input "[DATE]"
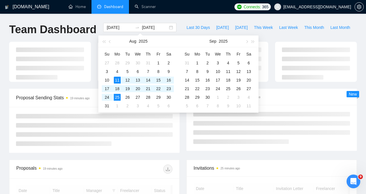
click at [189, 19] on div "[DOMAIN_NAME] Home Dashboard Scanner Connects: 365 [EMAIL_ADDRESS][DOMAIN_NAME]…" at bounding box center [183, 192] width 366 height 385
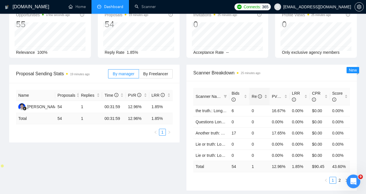
scroll to position [73, 0]
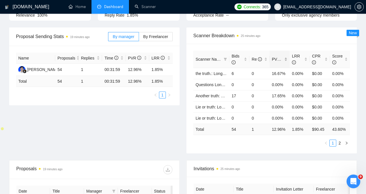
click at [277, 57] on span "PVR" at bounding box center [278, 59] width 13 height 5
click at [218, 85] on link "the truth.: Long-term laravel gigradar" at bounding box center [227, 84] width 65 height 5
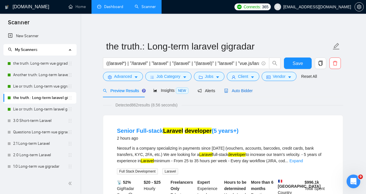
click at [238, 90] on span "Auto Bidder" at bounding box center [238, 90] width 28 height 5
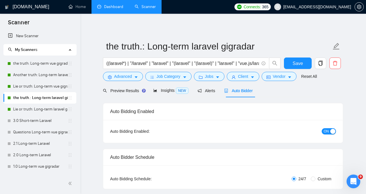
radio input "false"
radio input "true"
checkbox input "true"
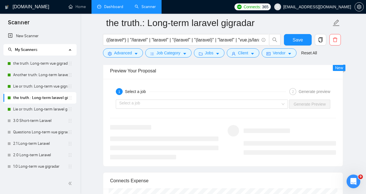
scroll to position [1203, 0]
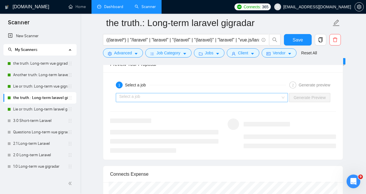
click at [219, 98] on input "search" at bounding box center [199, 97] width 161 height 9
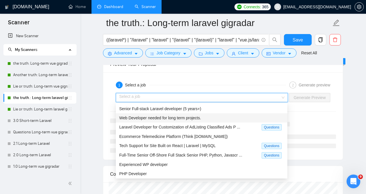
click at [199, 118] on span "Web Developer needed for long term projects." at bounding box center [160, 117] width 82 height 5
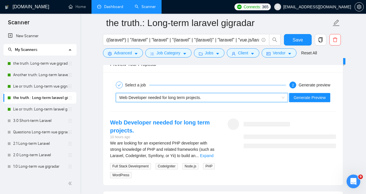
click at [302, 102] on div "~021959772213369563455 Web Developer needed for long term projects. Generate Pr…" at bounding box center [222, 98] width 227 height 14
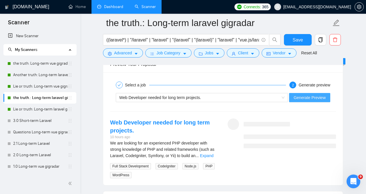
click at [302, 100] on span "Generate Preview" at bounding box center [309, 97] width 32 height 6
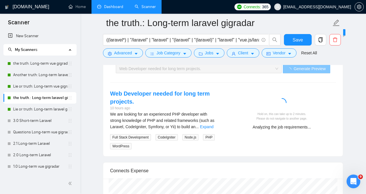
scroll to position [1232, 0]
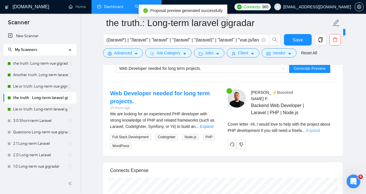
click at [319, 128] on link "Expand" at bounding box center [312, 130] width 13 height 5
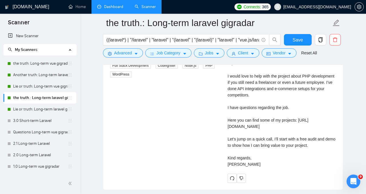
scroll to position [1305, 0]
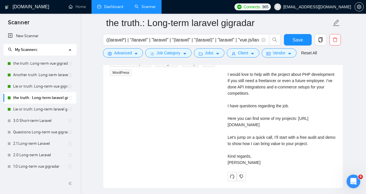
drag, startPoint x: 248, startPoint y: 143, endPoint x: 328, endPoint y: 145, distance: 79.4
click at [328, 145] on div "Cover letter Hi, I would love to help with the project about PHP development if…" at bounding box center [281, 108] width 108 height 113
drag, startPoint x: 328, startPoint y: 145, endPoint x: 235, endPoint y: 143, distance: 92.5
click at [235, 143] on div "Cover letter Hi, I would love to help with the project about PHP development if…" at bounding box center [281, 108] width 108 height 113
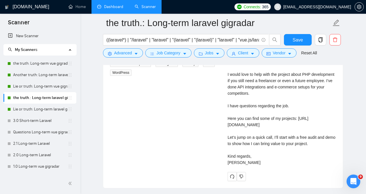
click at [237, 144] on div "Cover letter Hi, I would love to help with the project about PHP development if…" at bounding box center [281, 108] width 108 height 113
drag, startPoint x: 237, startPoint y: 144, endPoint x: 316, endPoint y: 138, distance: 79.3
click at [322, 139] on div "Cover letter Hi, I would love to help with the project about PHP development if…" at bounding box center [281, 108] width 108 height 113
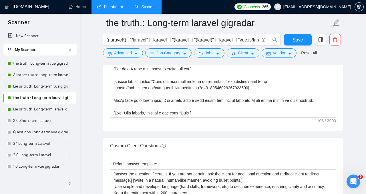
scroll to position [793, 0]
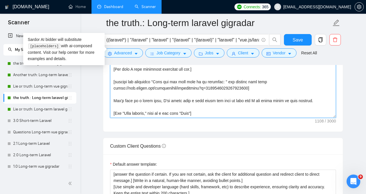
drag, startPoint x: 225, startPoint y: 101, endPoint x: 309, endPoint y: 99, distance: 83.7
click at [309, 99] on textarea "Cover letter template:" at bounding box center [223, 53] width 226 height 129
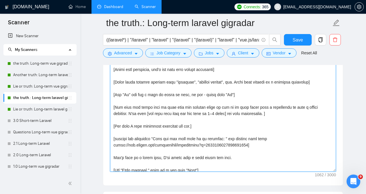
scroll to position [3, 0]
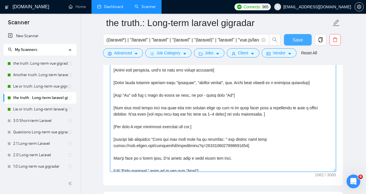
type textarea "[Lorem i dolor sitame co a elitsed, doeiu-temp incidi, utlabore etdolo magnaa.]…"
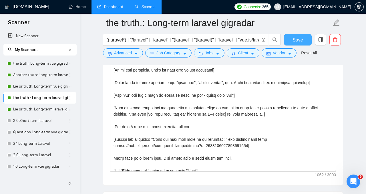
click at [292, 41] on span "Save" at bounding box center [297, 39] width 10 height 7
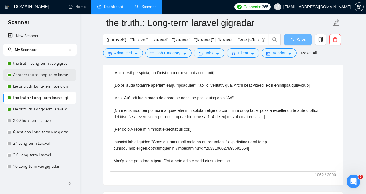
click at [23, 74] on link "Another truth: Long-term laravel gigradar" at bounding box center [40, 74] width 55 height 11
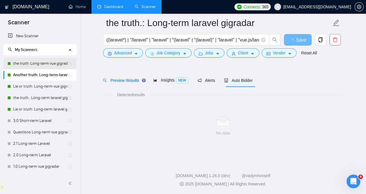
scroll to position [15, 0]
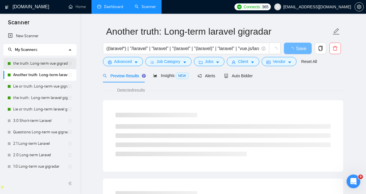
click at [25, 65] on link "the truth: Long-term vue gigradar" at bounding box center [40, 63] width 55 height 11
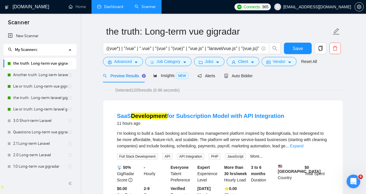
click at [223, 77] on div "Preview Results Insights NEW Alerts Auto Bidder" at bounding box center [178, 75] width 150 height 13
click at [230, 77] on span "Auto Bidder" at bounding box center [238, 75] width 28 height 5
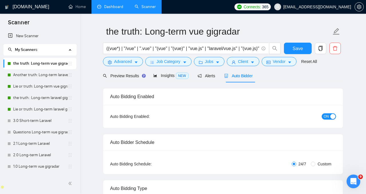
radio input "false"
radio input "true"
checkbox input "true"
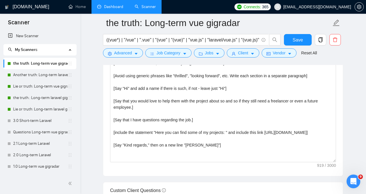
scroll to position [751, 0]
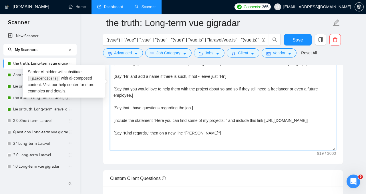
drag, startPoint x: 183, startPoint y: 108, endPoint x: 115, endPoint y: 109, distance: 67.4
click at [115, 109] on textarea "[Write a cover letter in a natural, human-like manner, avoiding bullet points.]…" at bounding box center [223, 85] width 226 height 129
paste textarea "[Ask an engaging question related to the project that the client has not direct…"
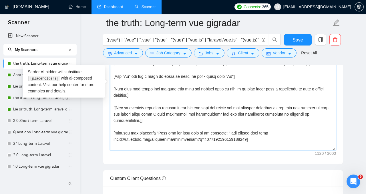
click at [113, 106] on textarea "Cover letter template:" at bounding box center [223, 85] width 226 height 129
click at [115, 106] on textarea "Cover letter template:" at bounding box center [223, 85] width 226 height 129
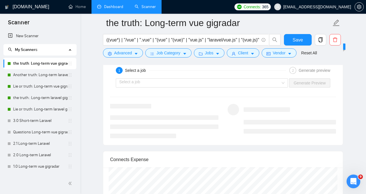
scroll to position [1208, 0]
type textarea "[Write a cover letter in a natural, human-like manner, avoiding bullet points.]…"
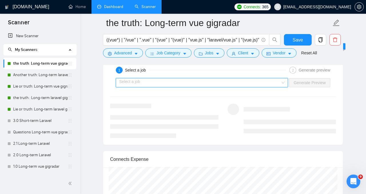
click at [240, 81] on input "search" at bounding box center [199, 82] width 161 height 9
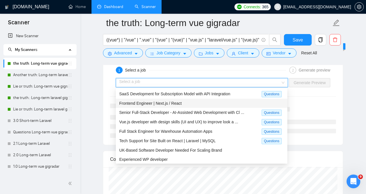
click at [234, 103] on div "Frontend Engineer | Next.js / React" at bounding box center [201, 103] width 165 height 6
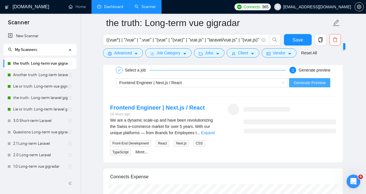
click at [296, 85] on span "Generate Preview" at bounding box center [309, 82] width 32 height 6
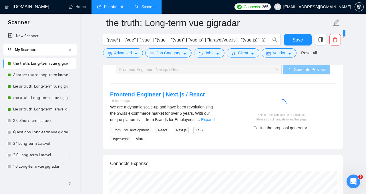
scroll to position [1222, 0]
